Goal: Task Accomplishment & Management: Manage account settings

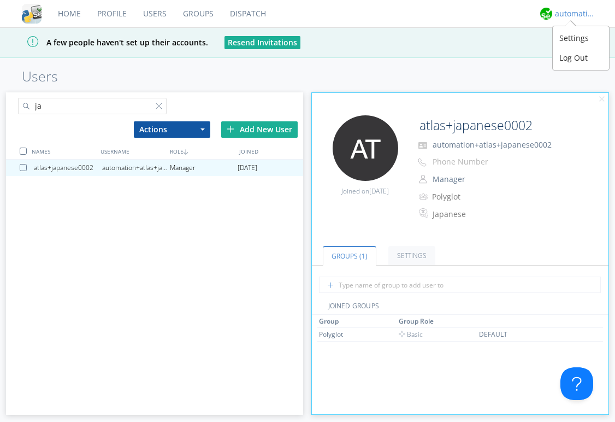
click at [558, 14] on div "automation+atlas" at bounding box center [575, 13] width 41 height 11
click at [569, 58] on div "Log Out" at bounding box center [581, 58] width 56 height 20
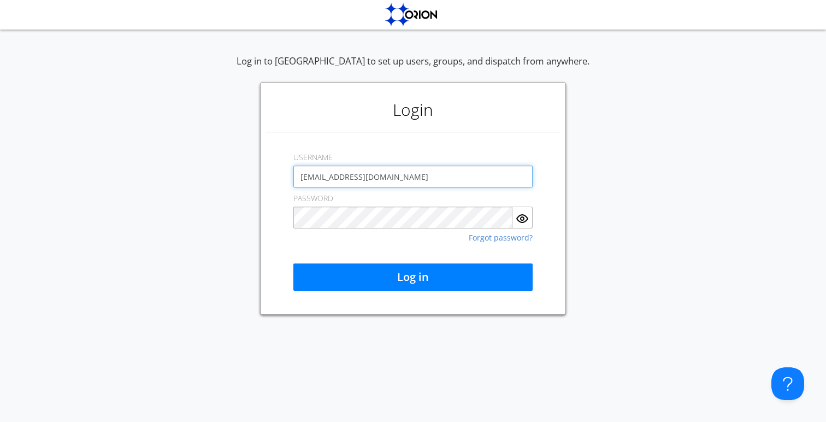
type input "aaustin+qeorg@orionlabs.io"
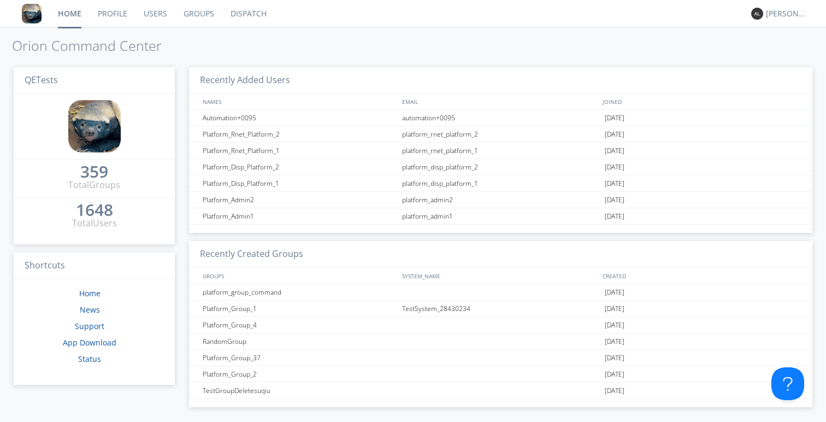
click at [243, 11] on link "Dispatch" at bounding box center [248, 13] width 52 height 27
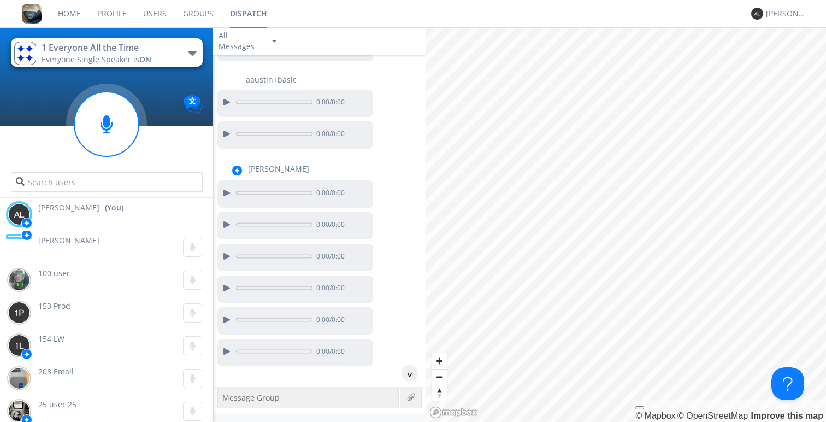
scroll to position [997, 0]
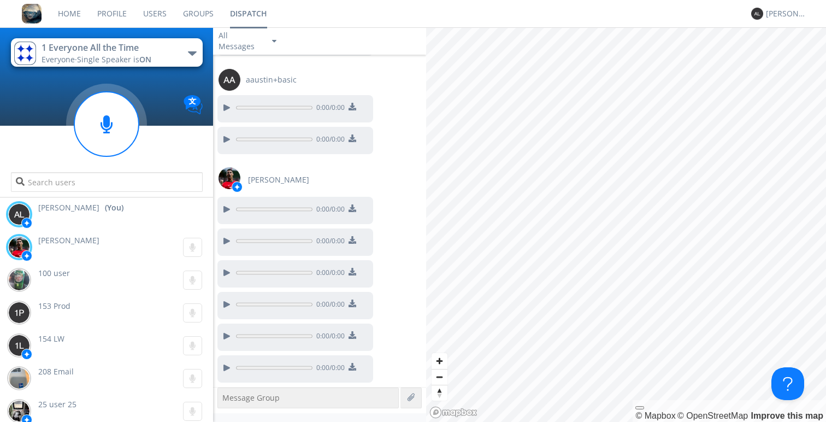
click at [190, 54] on div "button" at bounding box center [192, 53] width 9 height 4
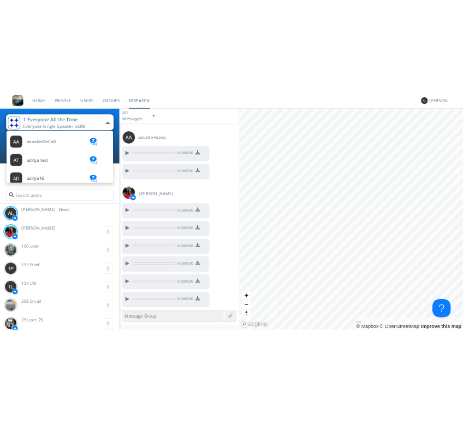
scroll to position [0, 0]
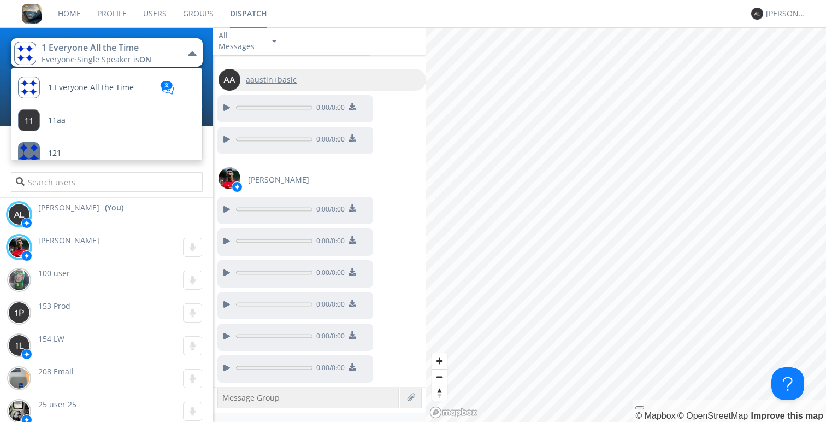
click at [326, 73] on div "aaustin+basic" at bounding box center [323, 80] width 208 height 22
type input "aaustin+basic"
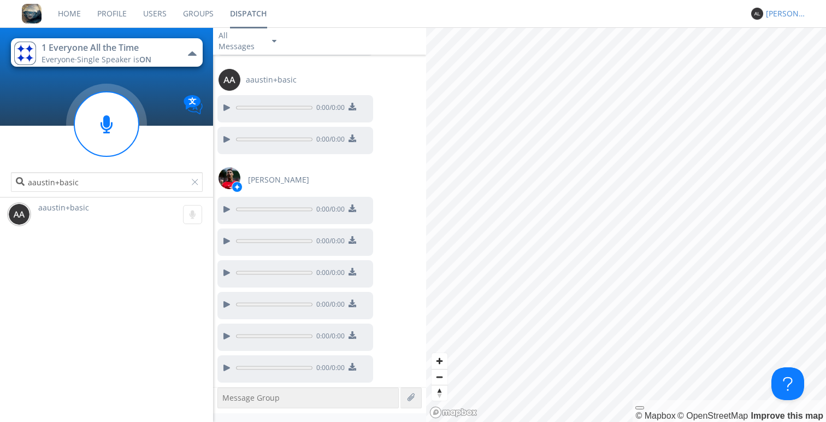
click at [615, 16] on div "Alejandro" at bounding box center [786, 13] width 41 height 11
click at [615, 14] on div "Alejandro" at bounding box center [786, 13] width 41 height 11
click at [615, 15] on div "Alejandro" at bounding box center [786, 13] width 41 height 11
click at [615, 57] on div "Log Out" at bounding box center [792, 58] width 56 height 20
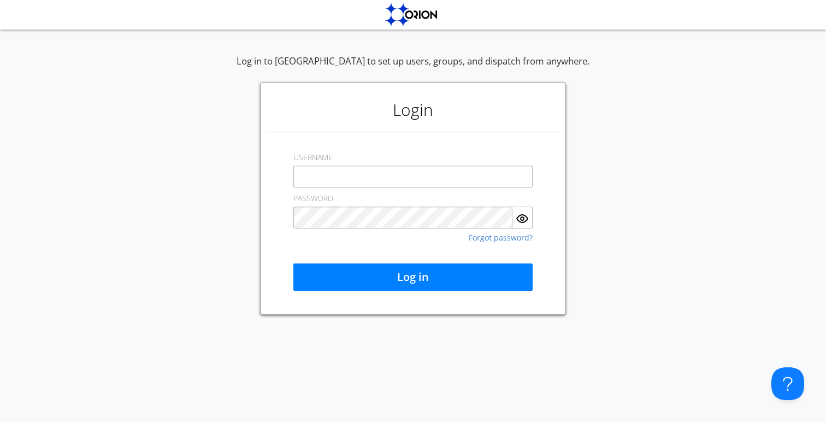
click at [424, 173] on input "text" at bounding box center [412, 177] width 239 height 22
click at [493, 180] on input "text" at bounding box center [412, 177] width 239 height 22
click at [0, 421] on com-1password-button at bounding box center [0, 422] width 0 height 0
type input "[EMAIL_ADDRESS][DOMAIN_NAME]"
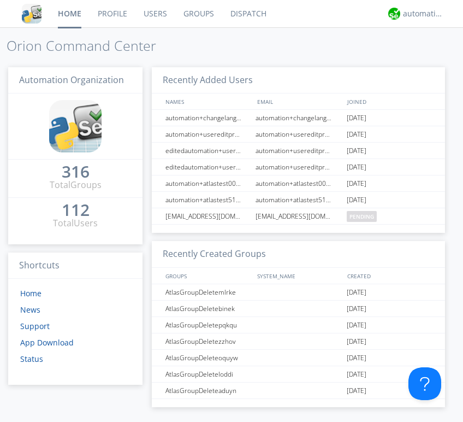
click at [210, 13] on link "Groups" at bounding box center [198, 13] width 47 height 27
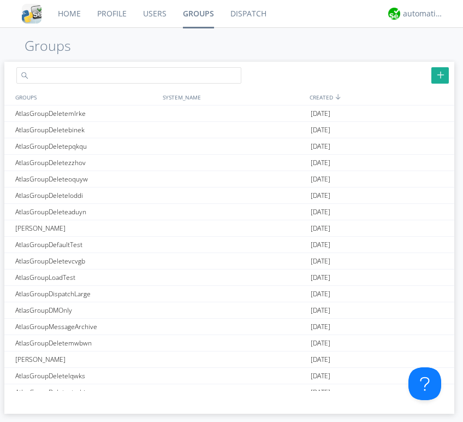
click at [197, 79] on input "text" at bounding box center [128, 75] width 225 height 16
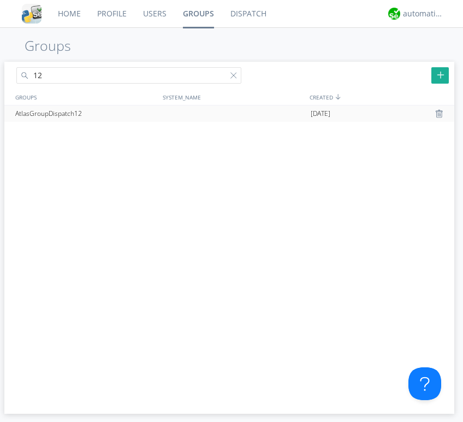
type input "12"
click at [196, 113] on div at bounding box center [233, 113] width 149 height 16
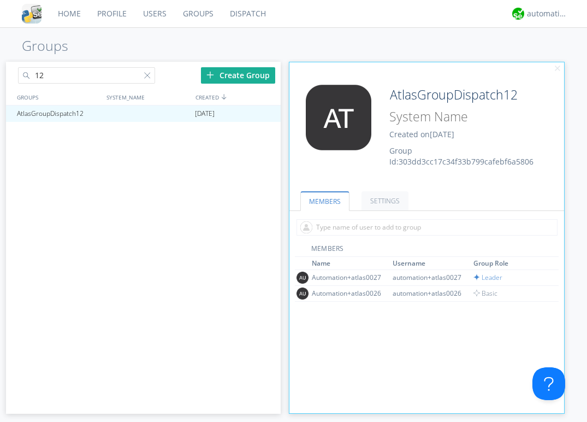
click at [455, 36] on div "Home Profile Users Groups Dispatch automation+atlas Groups 12 Create Group GROU…" at bounding box center [293, 211] width 587 height 422
click at [383, 197] on link "SETTINGS" at bounding box center [385, 200] width 47 height 19
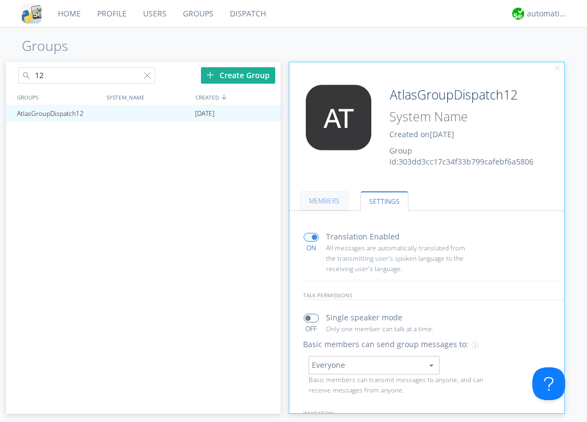
click at [334, 199] on link "MEMBERS" at bounding box center [324, 200] width 48 height 19
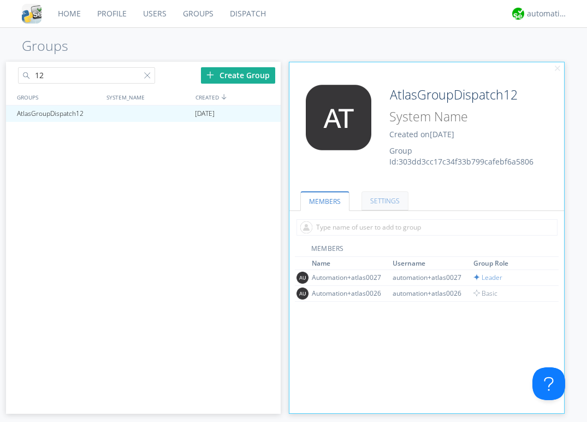
click at [377, 198] on link "SETTINGS" at bounding box center [385, 200] width 47 height 19
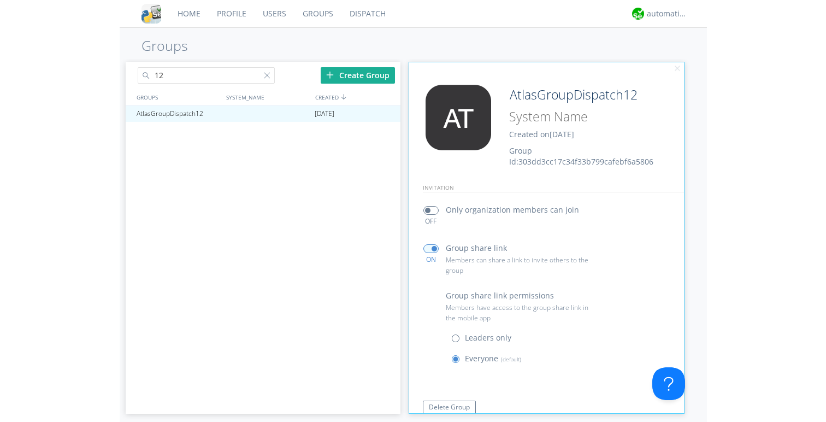
scroll to position [197, 0]
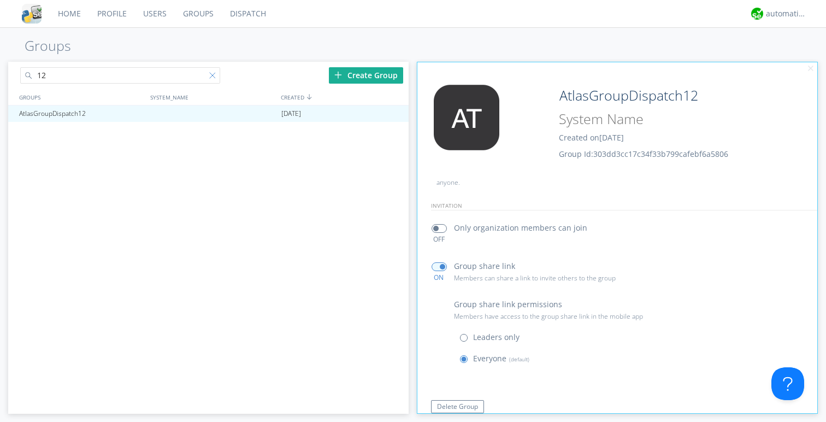
click at [213, 76] on div at bounding box center [214, 77] width 11 height 11
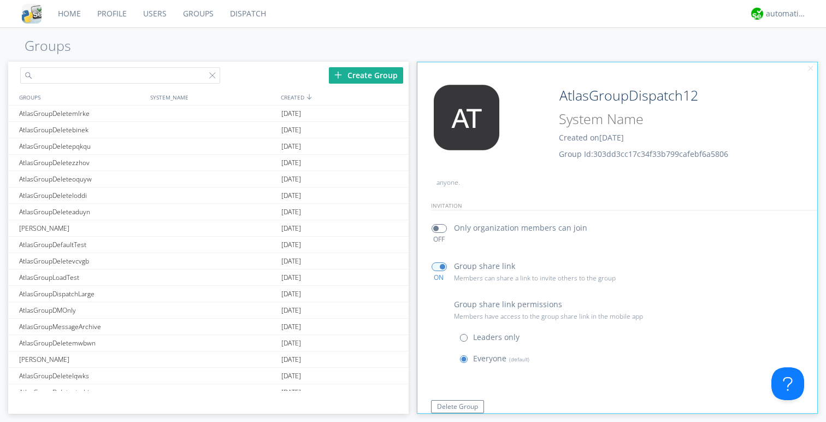
click at [190, 76] on input "text" at bounding box center [120, 75] width 200 height 16
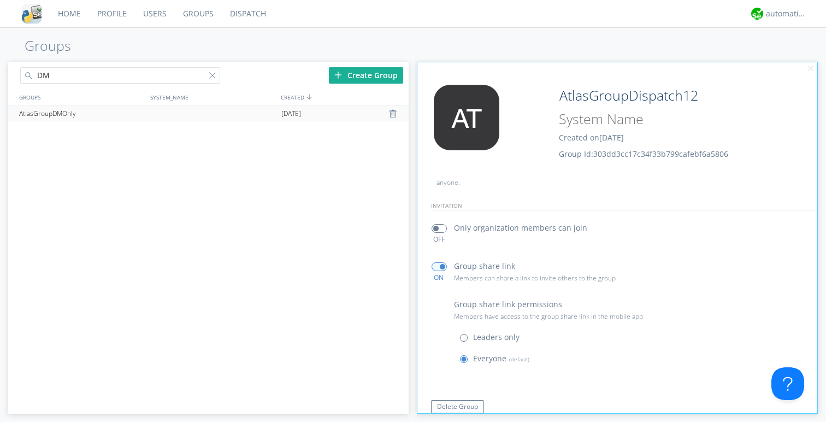
type input "DM"
click at [178, 109] on div at bounding box center [212, 113] width 132 height 16
type input "AtlasGroupDMOnly"
click at [272, 110] on div at bounding box center [212, 113] width 132 height 16
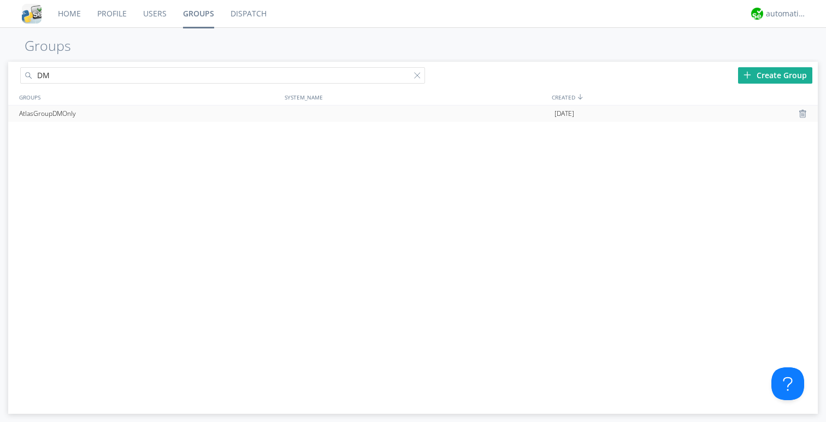
click at [358, 109] on div at bounding box center [417, 113] width 270 height 16
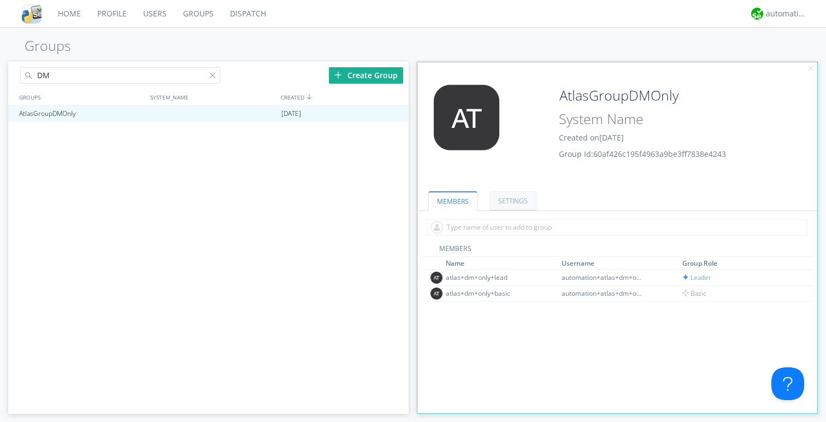
click at [463, 203] on link "SETTINGS" at bounding box center [513, 200] width 47 height 19
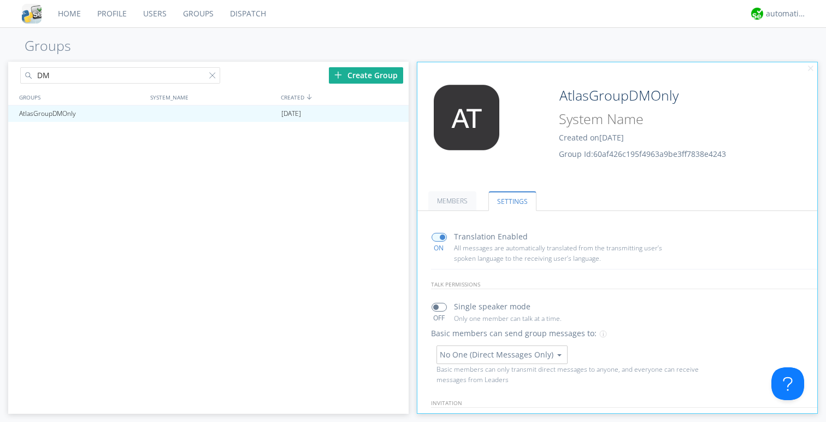
click at [247, 15] on link "Dispatch" at bounding box center [248, 13] width 52 height 27
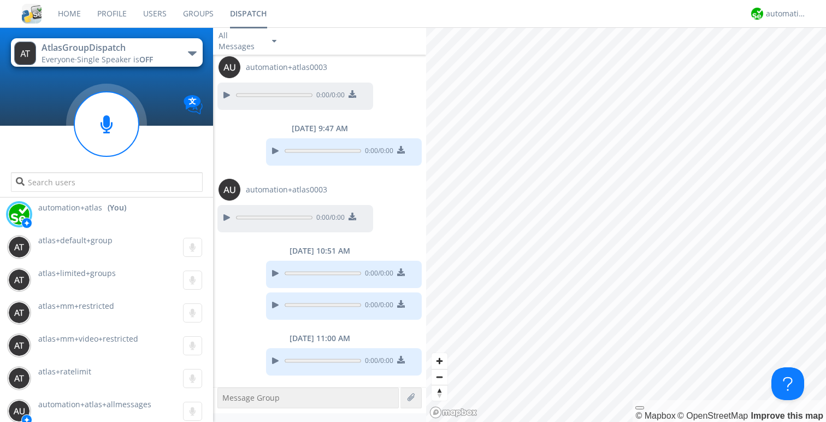
scroll to position [796, 0]
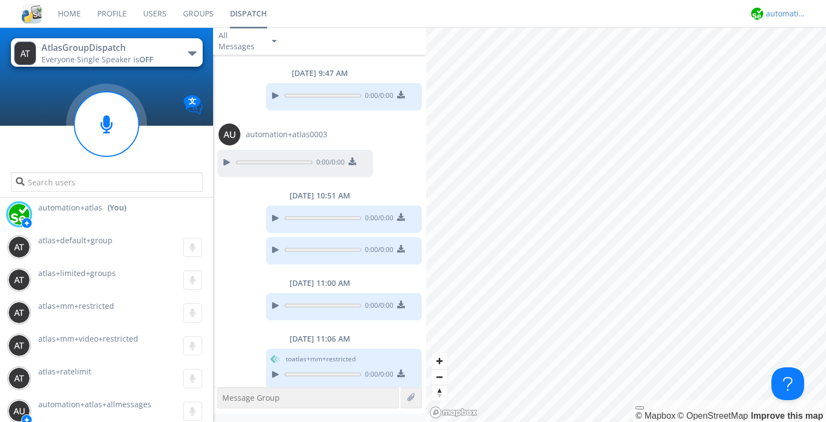
click at [463, 15] on div "automation+atlas" at bounding box center [786, 13] width 41 height 11
click at [463, 54] on div "Log Out" at bounding box center [792, 58] width 56 height 20
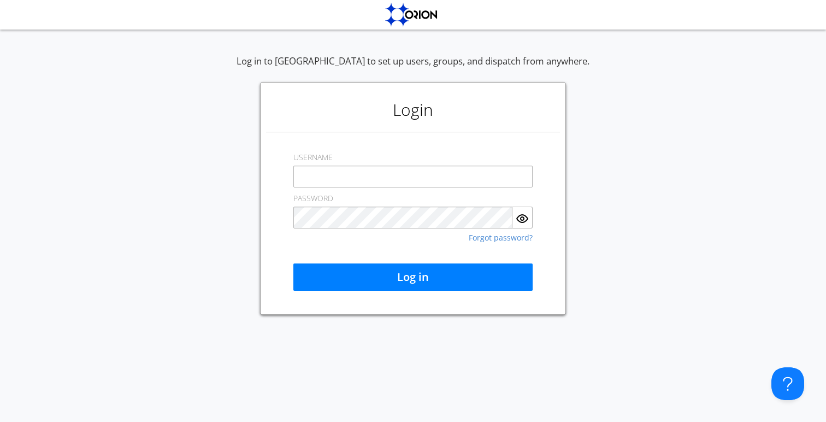
click at [455, 174] on input "text" at bounding box center [412, 177] width 239 height 22
type input "automation+atlas+dm+only+lead"
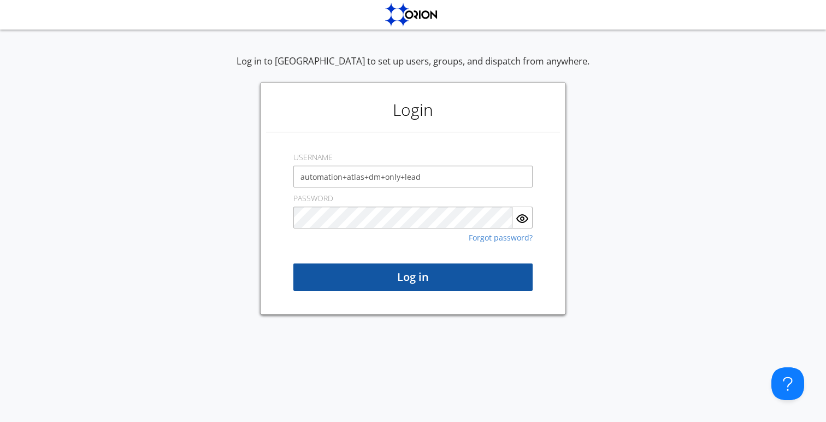
click at [399, 278] on button "Log in" at bounding box center [412, 276] width 239 height 27
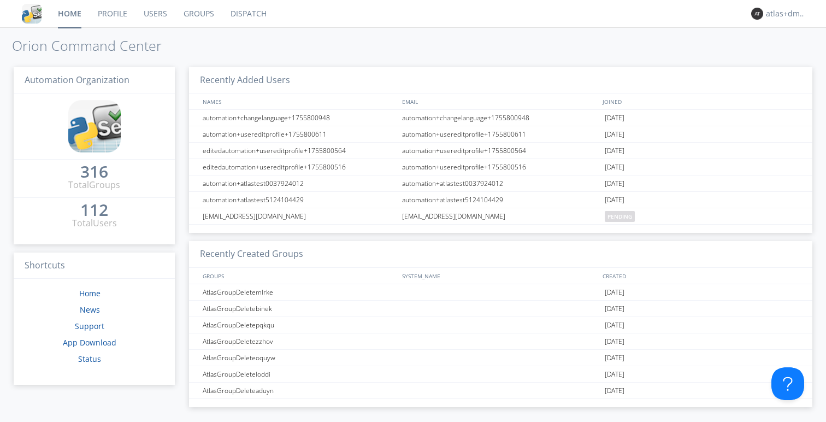
click at [240, 14] on link "Dispatch" at bounding box center [248, 13] width 52 height 27
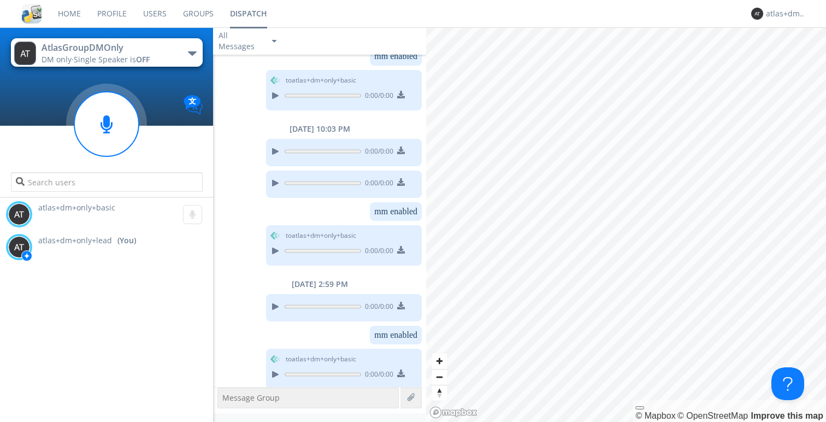
scroll to position [191, 0]
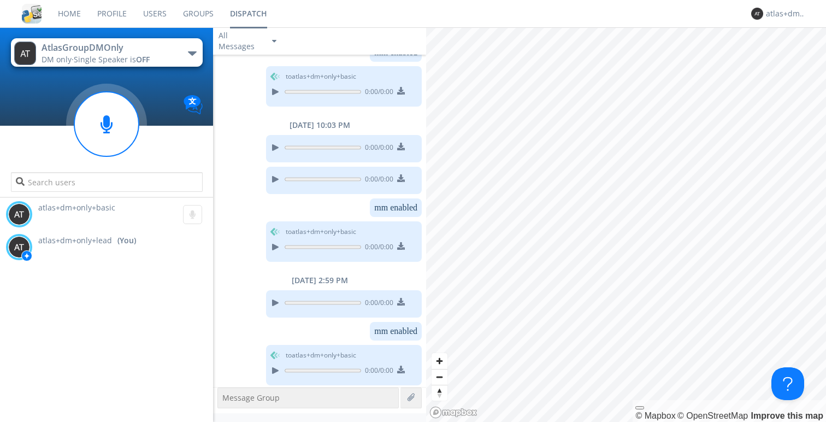
click at [187, 52] on button "AtlasGroupDMOnly DM only · Single Speaker is OFF" at bounding box center [107, 52] width 192 height 28
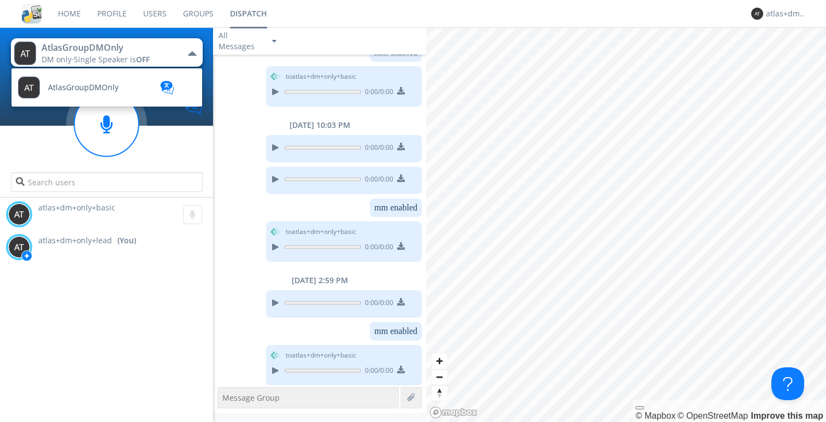
click at [230, 80] on div "to atlas+dm+only+basic 0:00 / 0:00" at bounding box center [317, 88] width 209 height 45
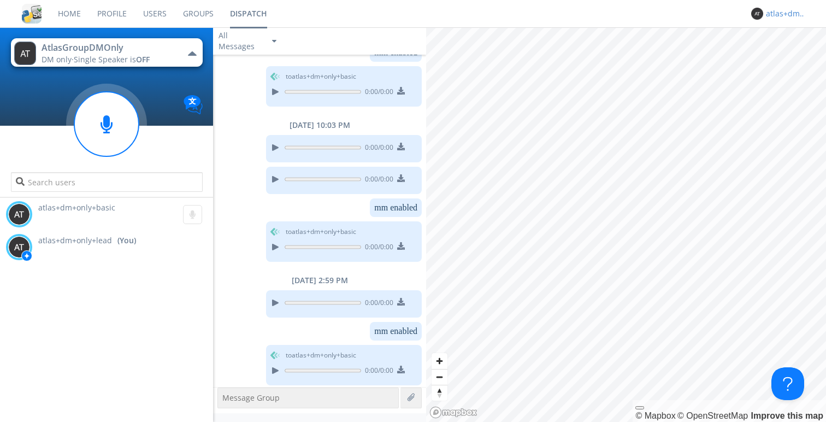
click at [463, 15] on div "atlas+dm+only+lead" at bounding box center [786, 13] width 41 height 11
click at [463, 58] on div "Log Out" at bounding box center [792, 58] width 56 height 20
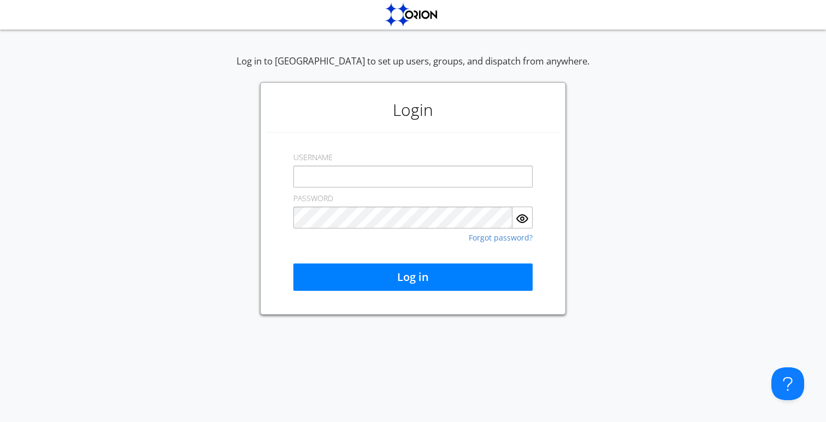
click at [375, 180] on input "text" at bounding box center [412, 177] width 239 height 22
click at [428, 171] on input "automation+atl" at bounding box center [412, 177] width 239 height 22
click at [0, 421] on com-1password-button at bounding box center [0, 422] width 0 height 0
type input "[EMAIL_ADDRESS][DOMAIN_NAME]"
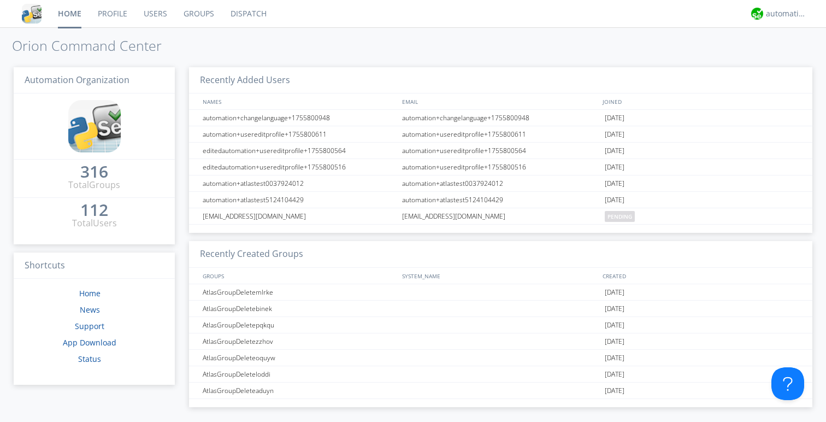
click at [255, 11] on link "Dispatch" at bounding box center [248, 13] width 52 height 27
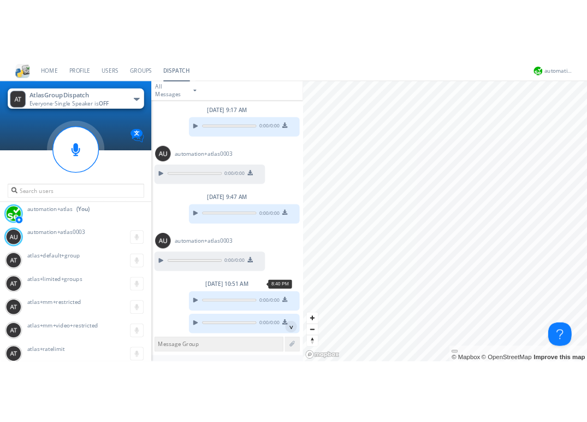
scroll to position [796, 0]
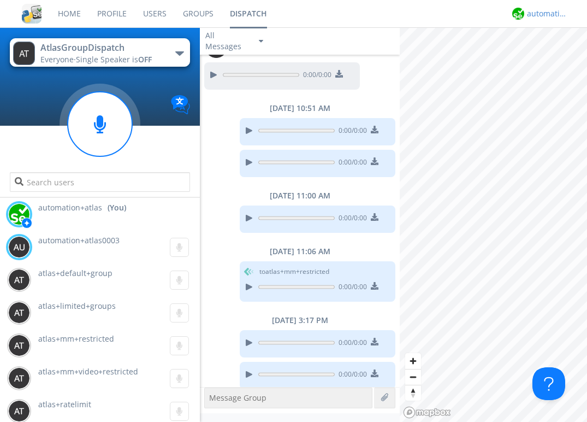
click at [463, 16] on div "automation+atlas" at bounding box center [547, 13] width 41 height 11
click at [463, 56] on div "Log Out" at bounding box center [553, 58] width 56 height 20
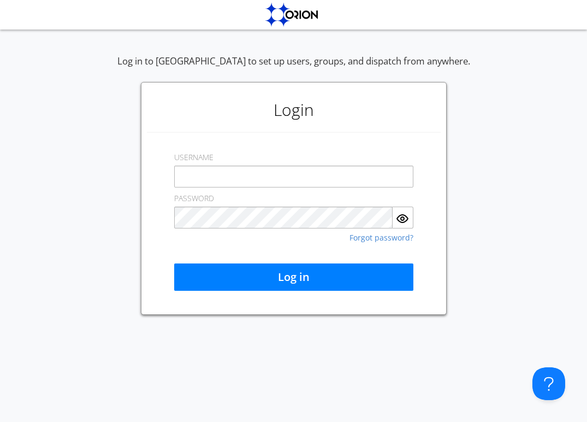
click at [343, 170] on input "text" at bounding box center [293, 177] width 239 height 22
type input "automation+atlas0003"
click at [352, 154] on div "USERNAME automation+atlas0003" at bounding box center [293, 166] width 239 height 41
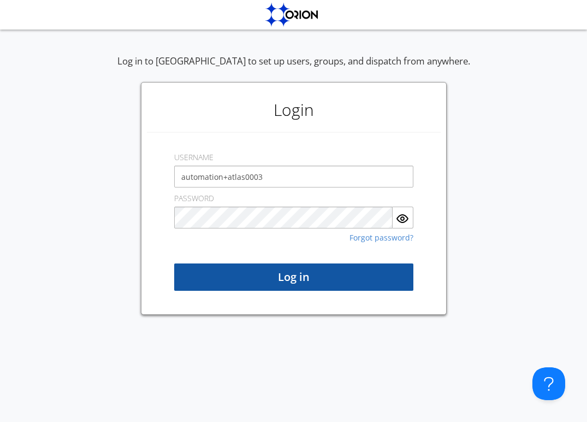
click at [290, 279] on button "Log in" at bounding box center [293, 276] width 239 height 27
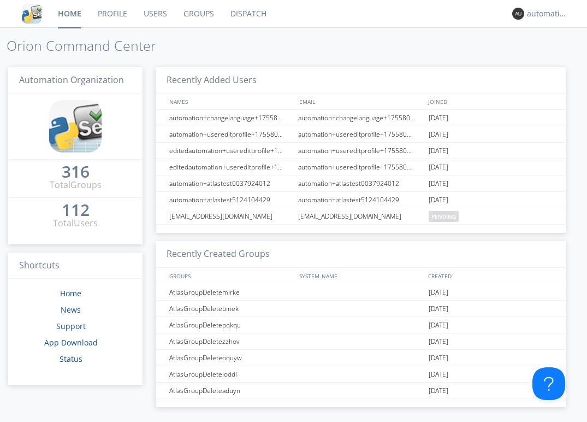
click at [250, 13] on link "Dispatch" at bounding box center [248, 13] width 52 height 27
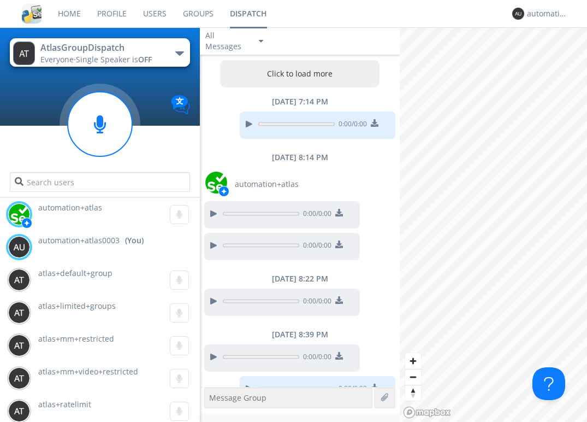
click at [185, 53] on button "AtlasGroupDispatch Everyone · Single Speaker is OFF" at bounding box center [100, 52] width 180 height 28
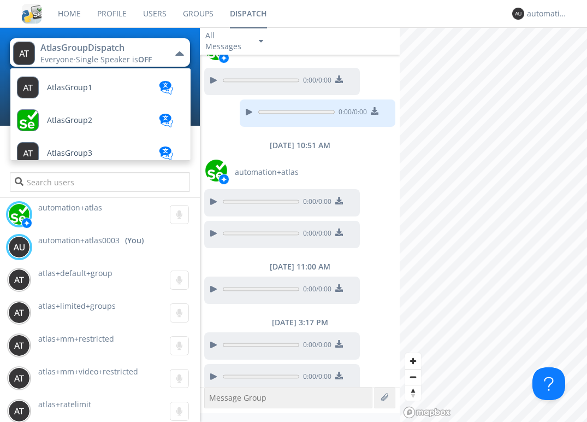
scroll to position [767, 0]
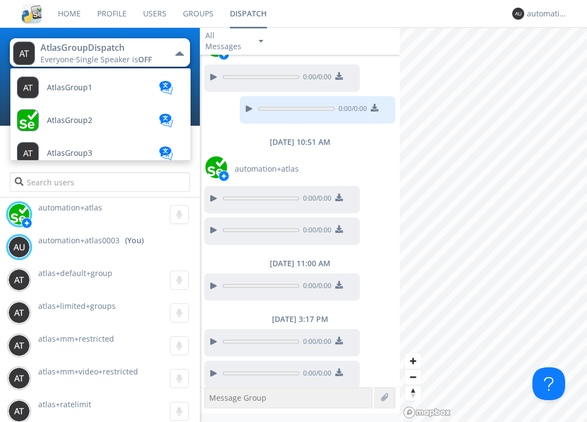
click at [402, 7] on nav "Home Profile Users Groups Dispatch automation+atlas0003" at bounding box center [293, 14] width 587 height 28
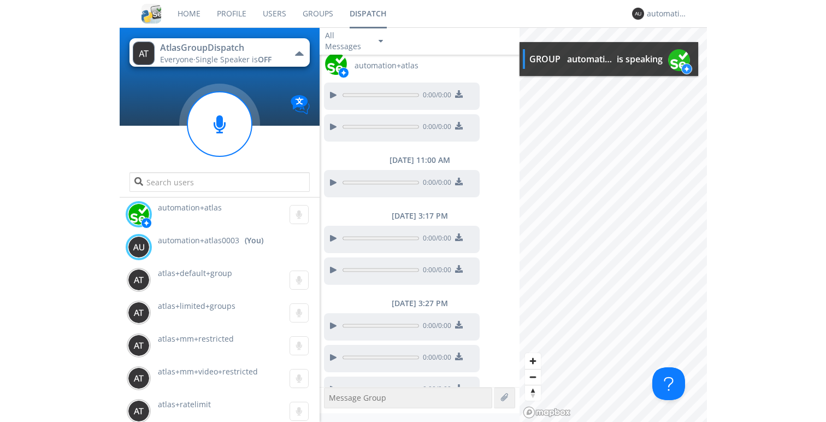
scroll to position [885, 0]
